Goal: Find contact information: Find contact information

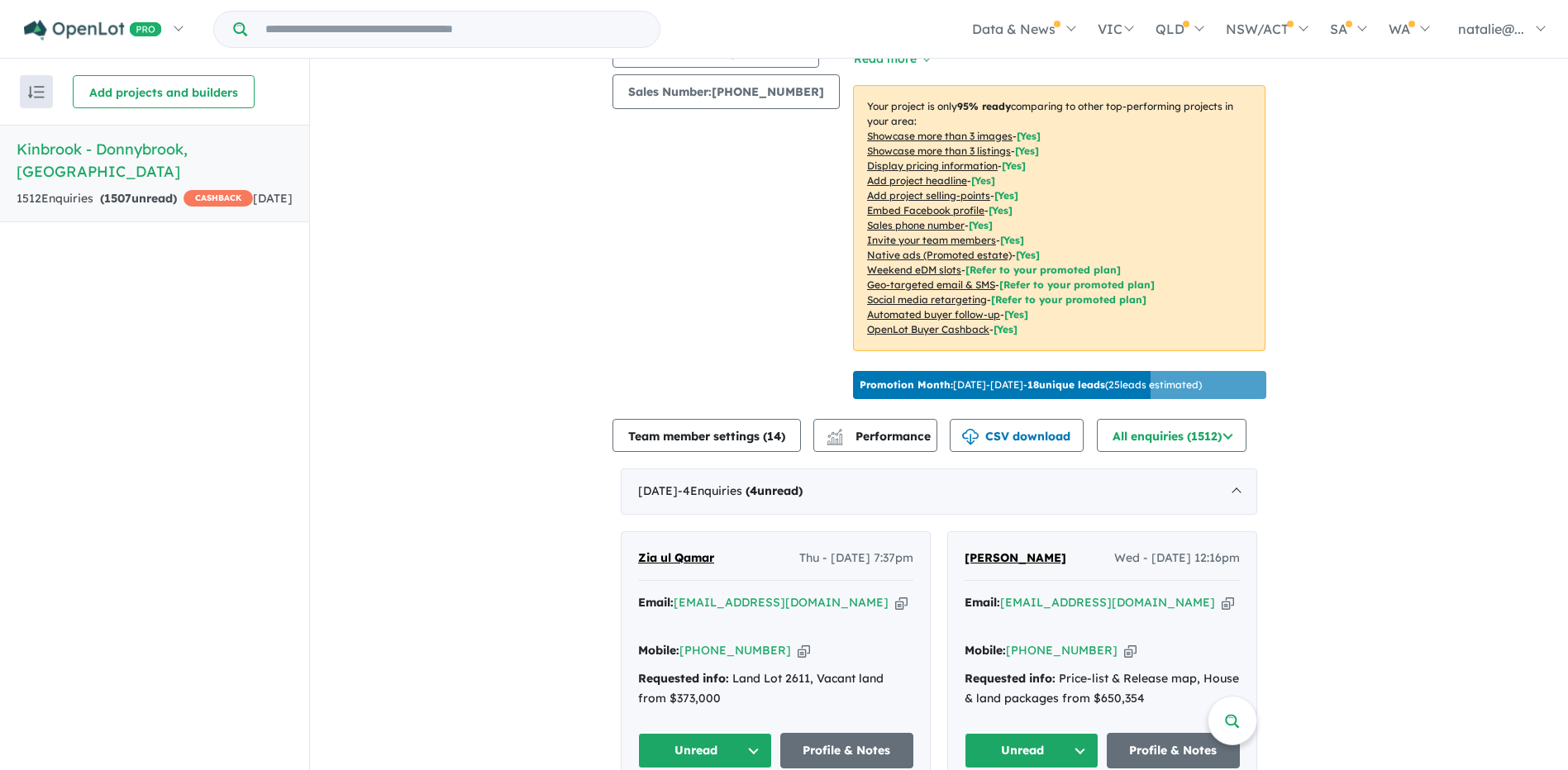
scroll to position [248, 0]
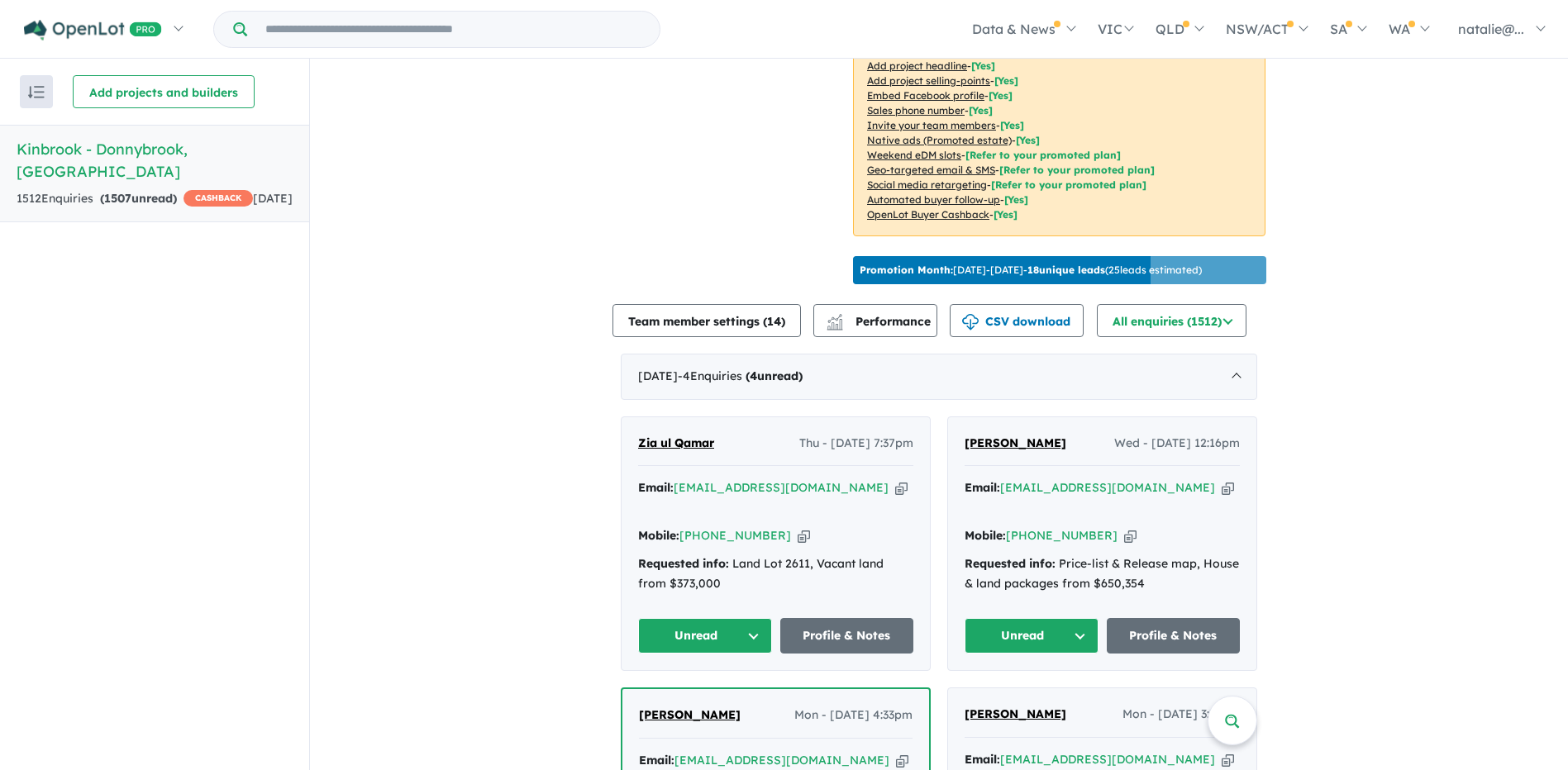
scroll to position [413, 0]
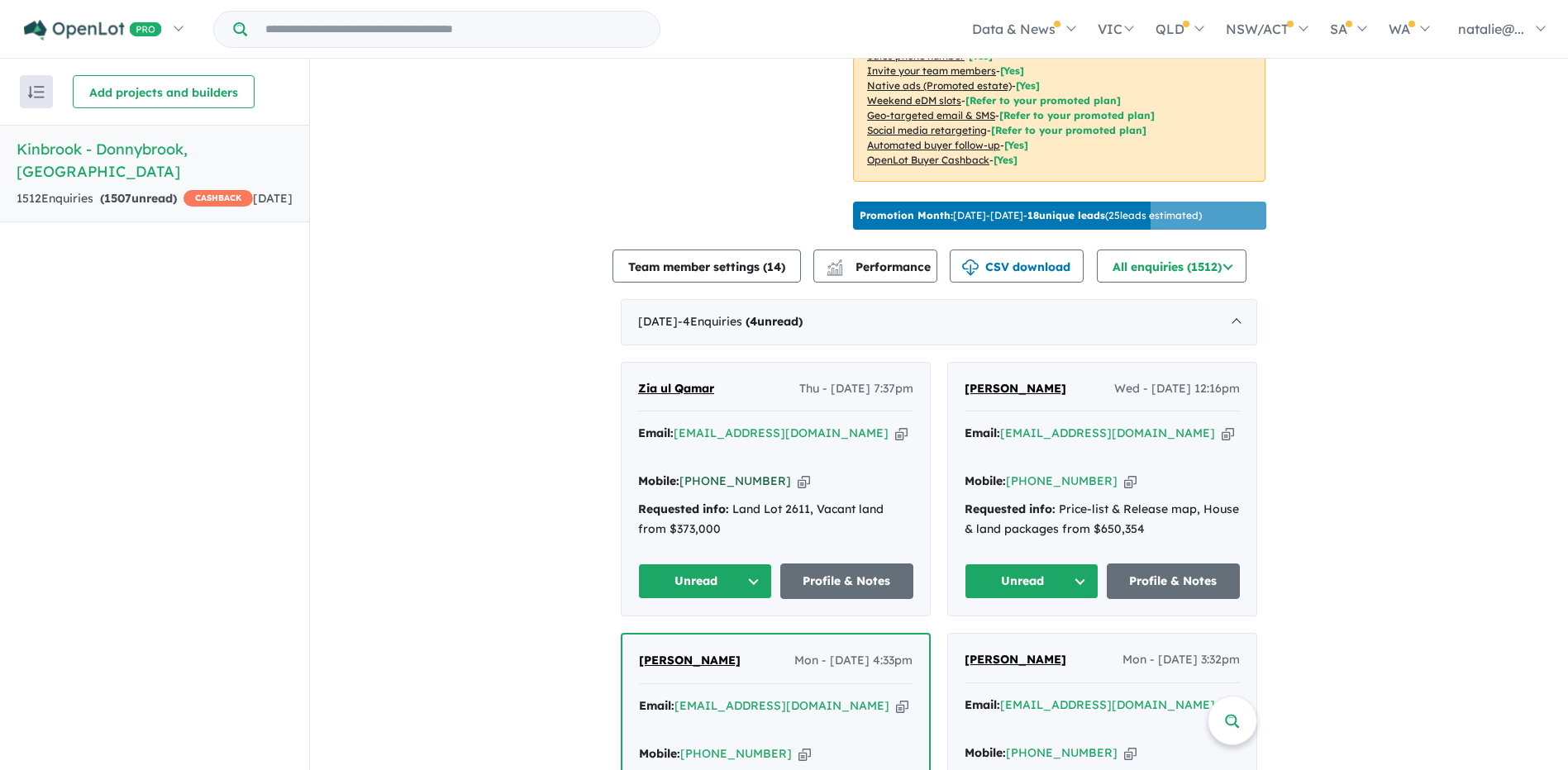
drag, startPoint x: 771, startPoint y: 476, endPoint x: 748, endPoint y: 468, distance: 24.4
click at [744, 472] on div "Mobile: [PHONE_NUMBER] Copied!" at bounding box center [775, 481] width 275 height 20
click at [1247, 474] on div "[PERSON_NAME] Wed - [DATE] 12:16pm Email: [EMAIL_ADDRESS][DOMAIN_NAME] Copied! …" at bounding box center [1101, 489] width 308 height 254
drag, startPoint x: 1099, startPoint y: 474, endPoint x: 1026, endPoint y: 473, distance: 73.0
click at [1030, 473] on div "Mobile: [PHONE_NUMBER] Copied!" at bounding box center [1101, 481] width 275 height 20
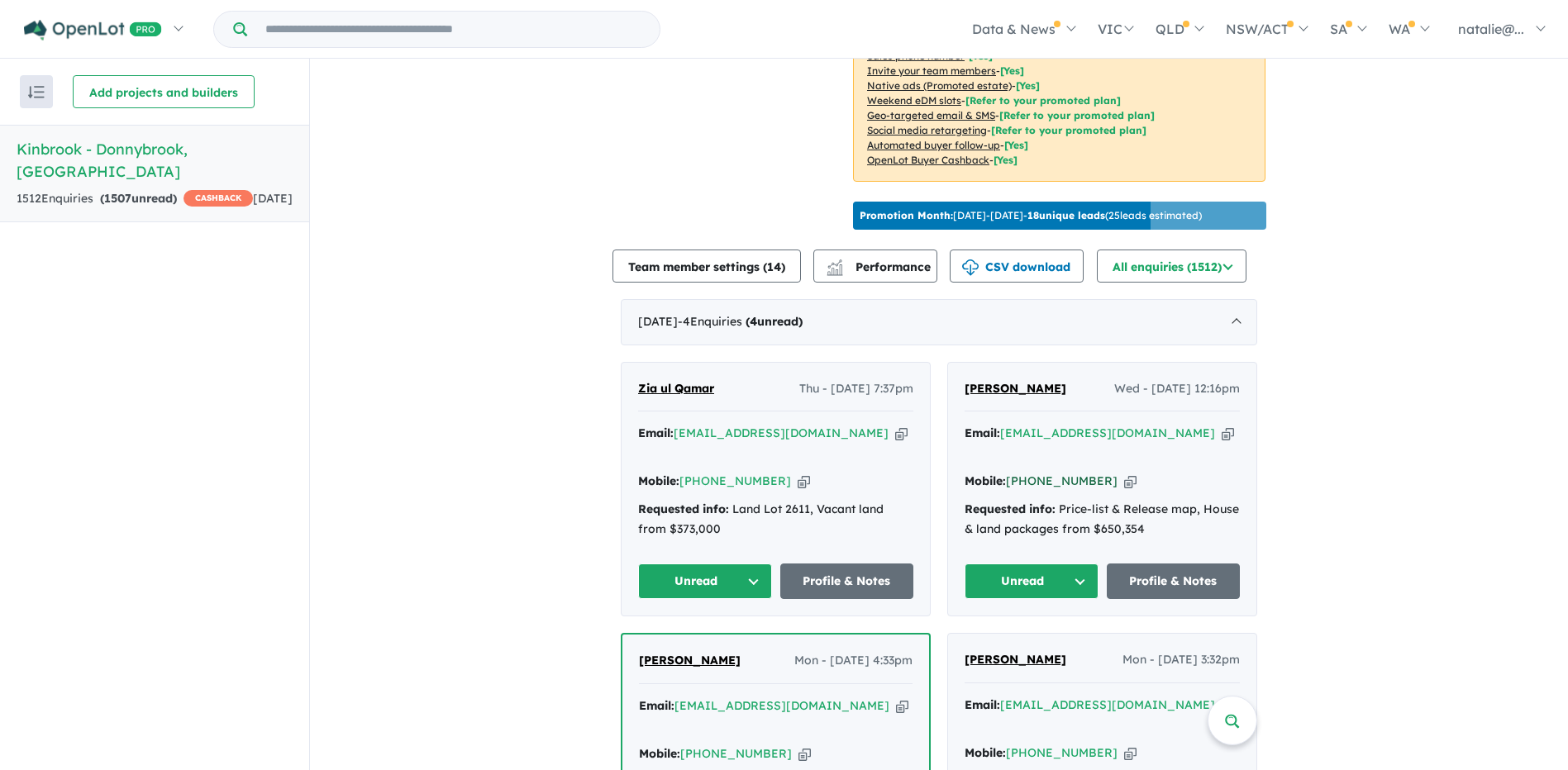
copy link "426 246 060"
drag, startPoint x: 1164, startPoint y: 447, endPoint x: 1002, endPoint y: 443, distance: 162.0
click at [1002, 443] on div "Email: [EMAIL_ADDRESS][DOMAIN_NAME] Copied!" at bounding box center [1101, 444] width 275 height 40
copy a%20Kinbrook%20-%20Donnybrook"] "[EMAIL_ADDRESS][DOMAIN_NAME]"
drag, startPoint x: 771, startPoint y: 476, endPoint x: 702, endPoint y: 473, distance: 69.1
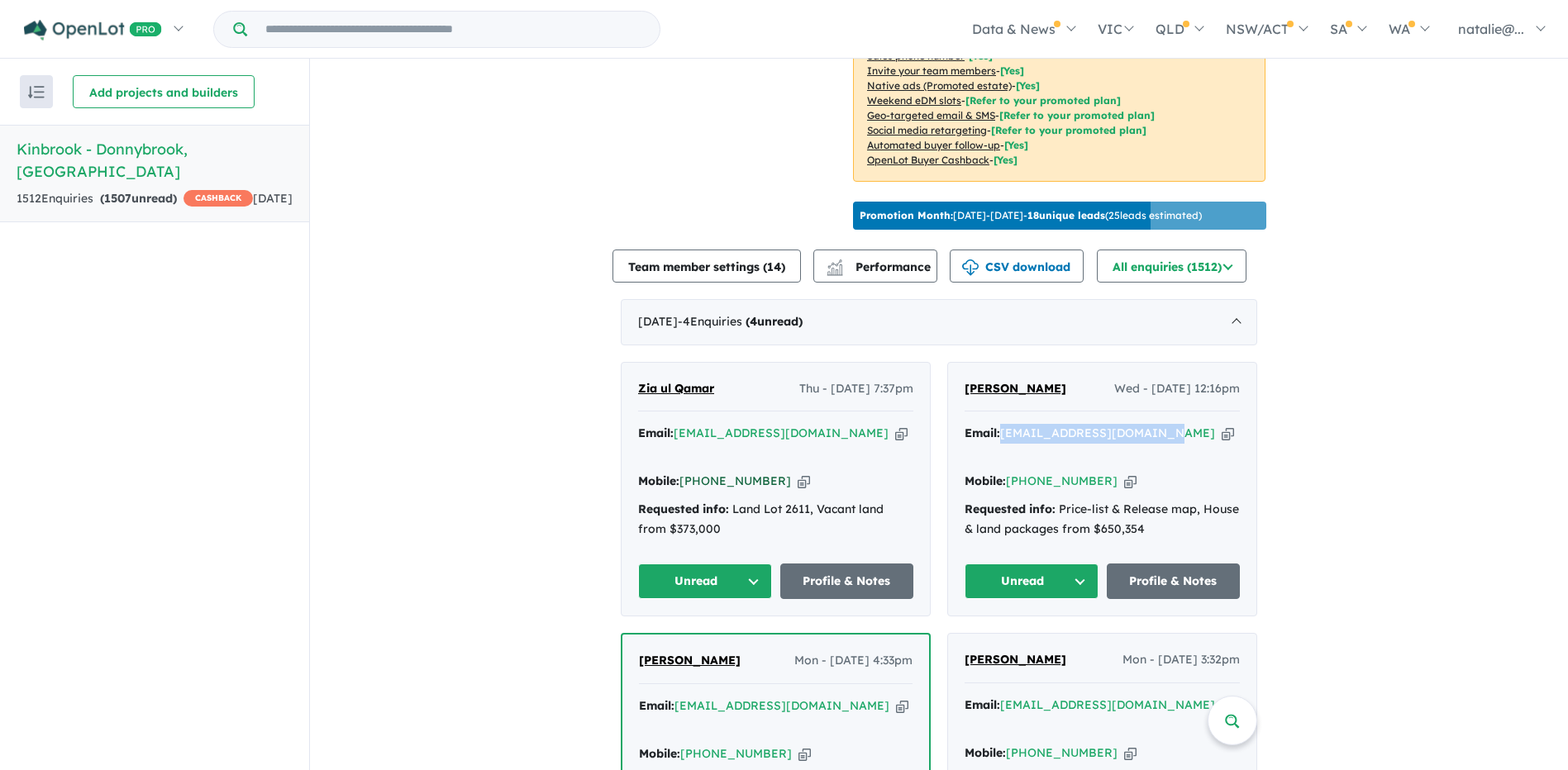
click at [702, 473] on div "Mobile: [PHONE_NUMBER] Copied!" at bounding box center [775, 481] width 275 height 20
copy link "402 593 728"
